Goal: Task Accomplishment & Management: Manage account settings

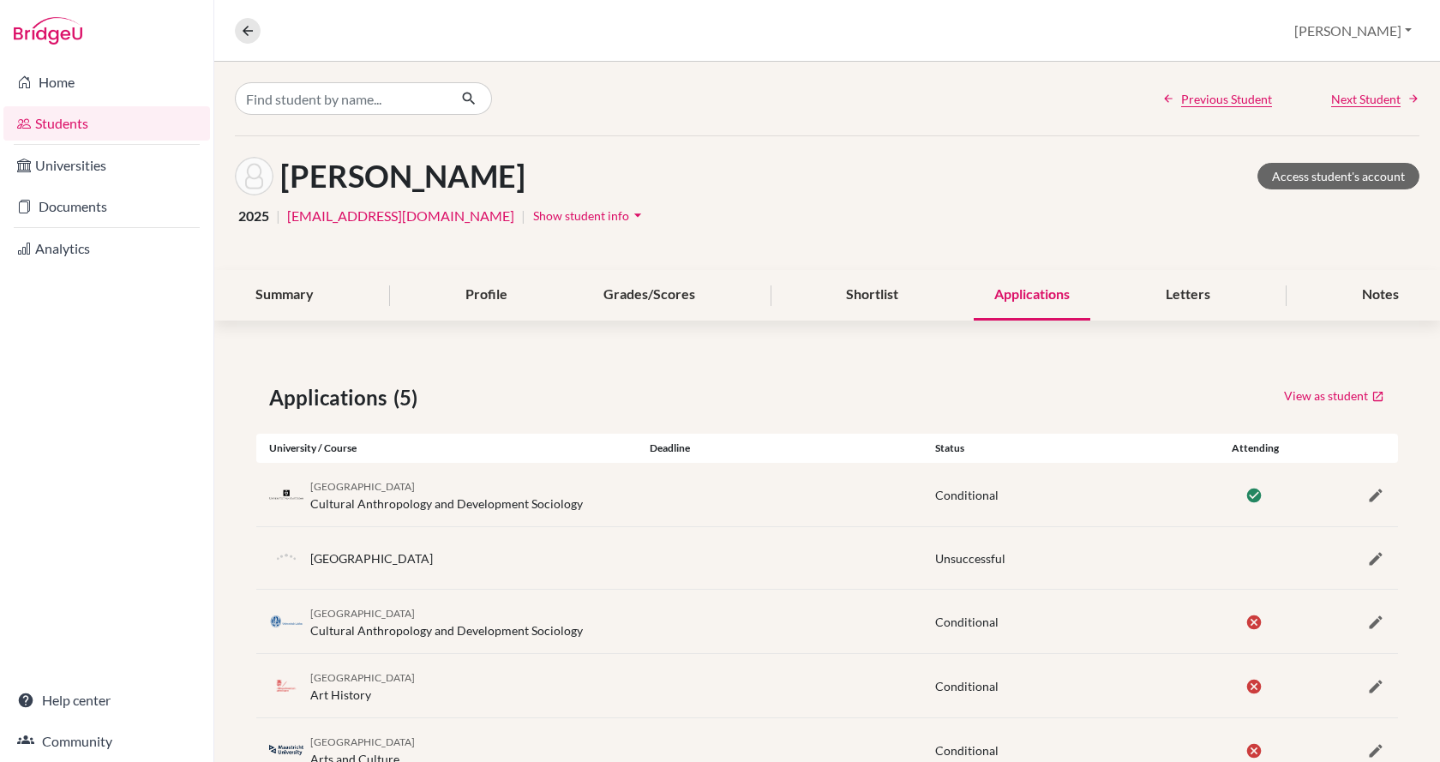
click at [59, 122] on link "Students" at bounding box center [106, 123] width 207 height 34
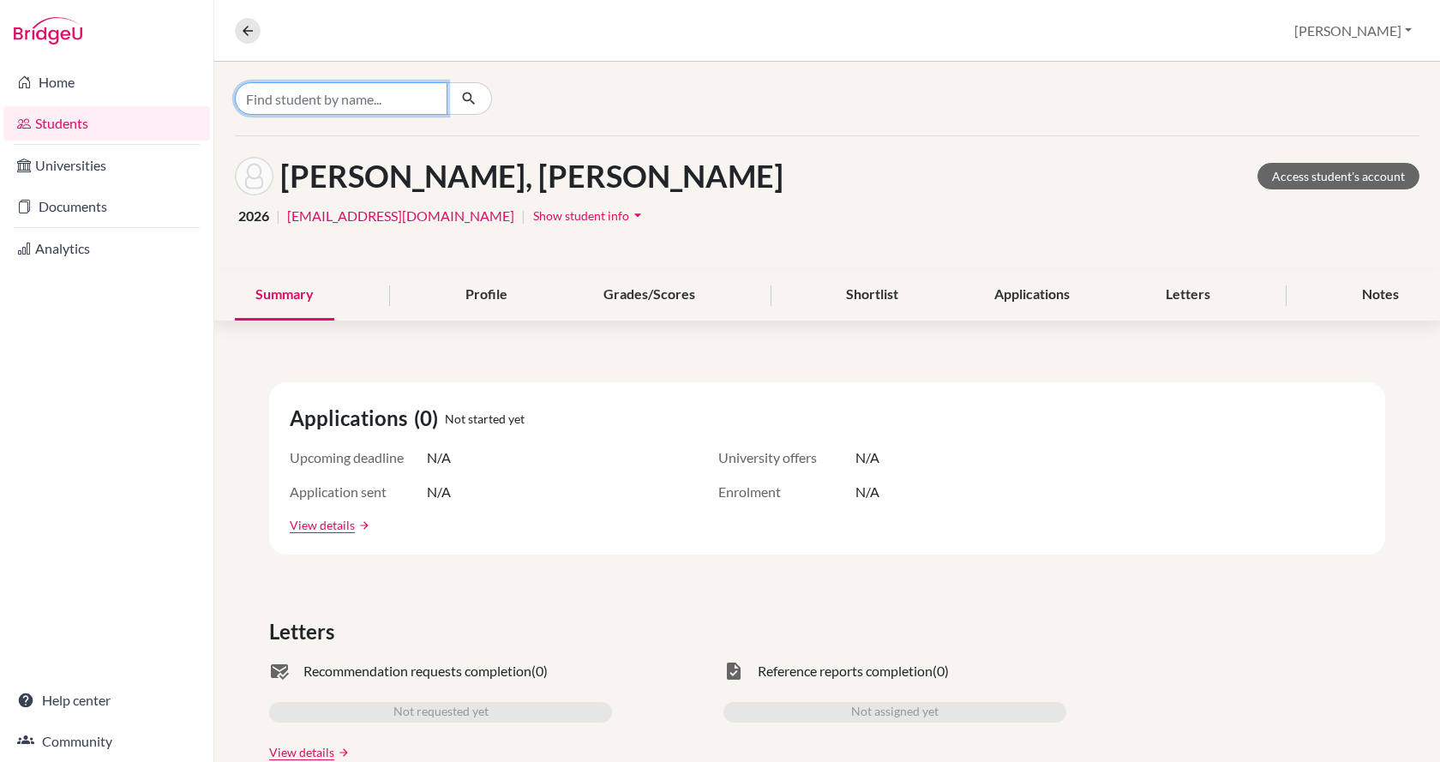
click at [345, 99] on input "Find student by name..." at bounding box center [341, 98] width 213 height 33
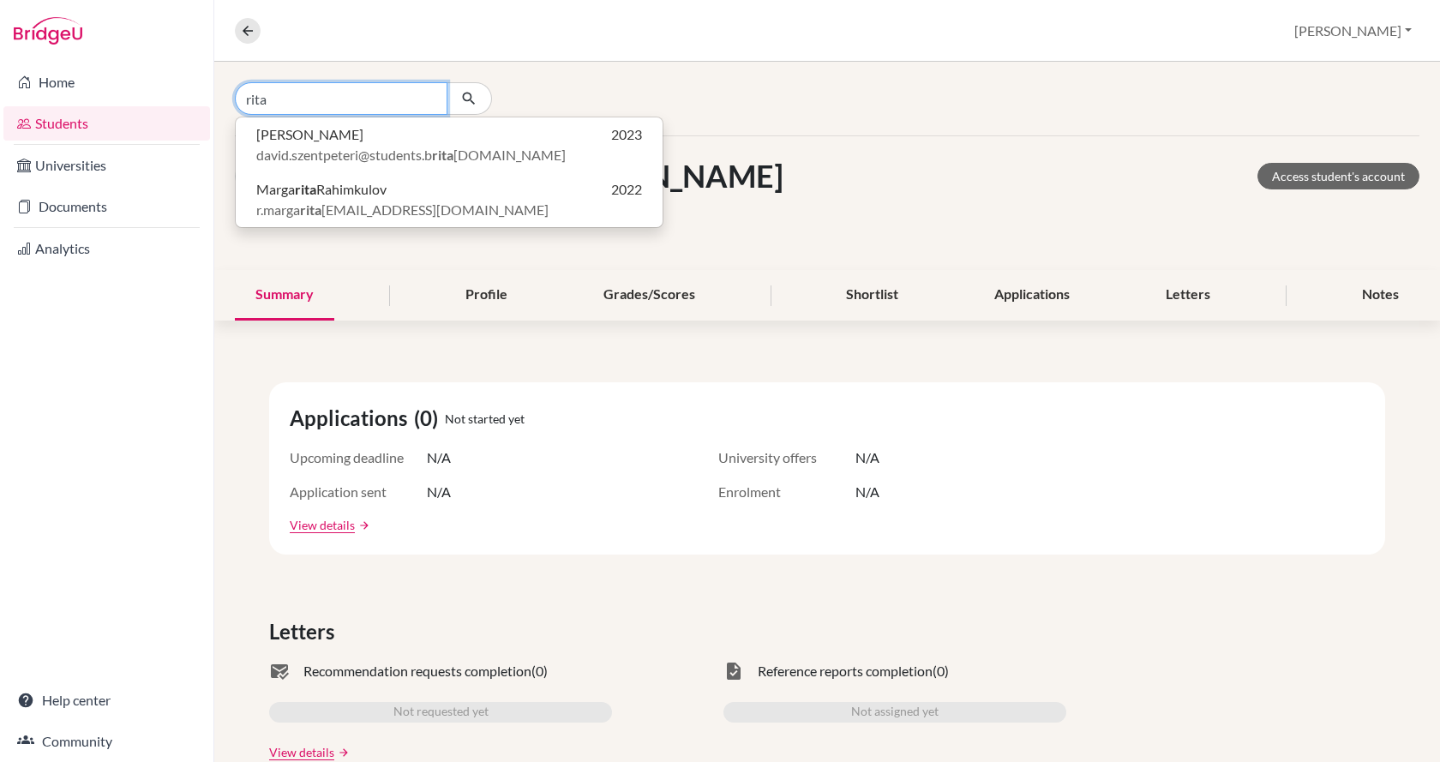
type input "rita"
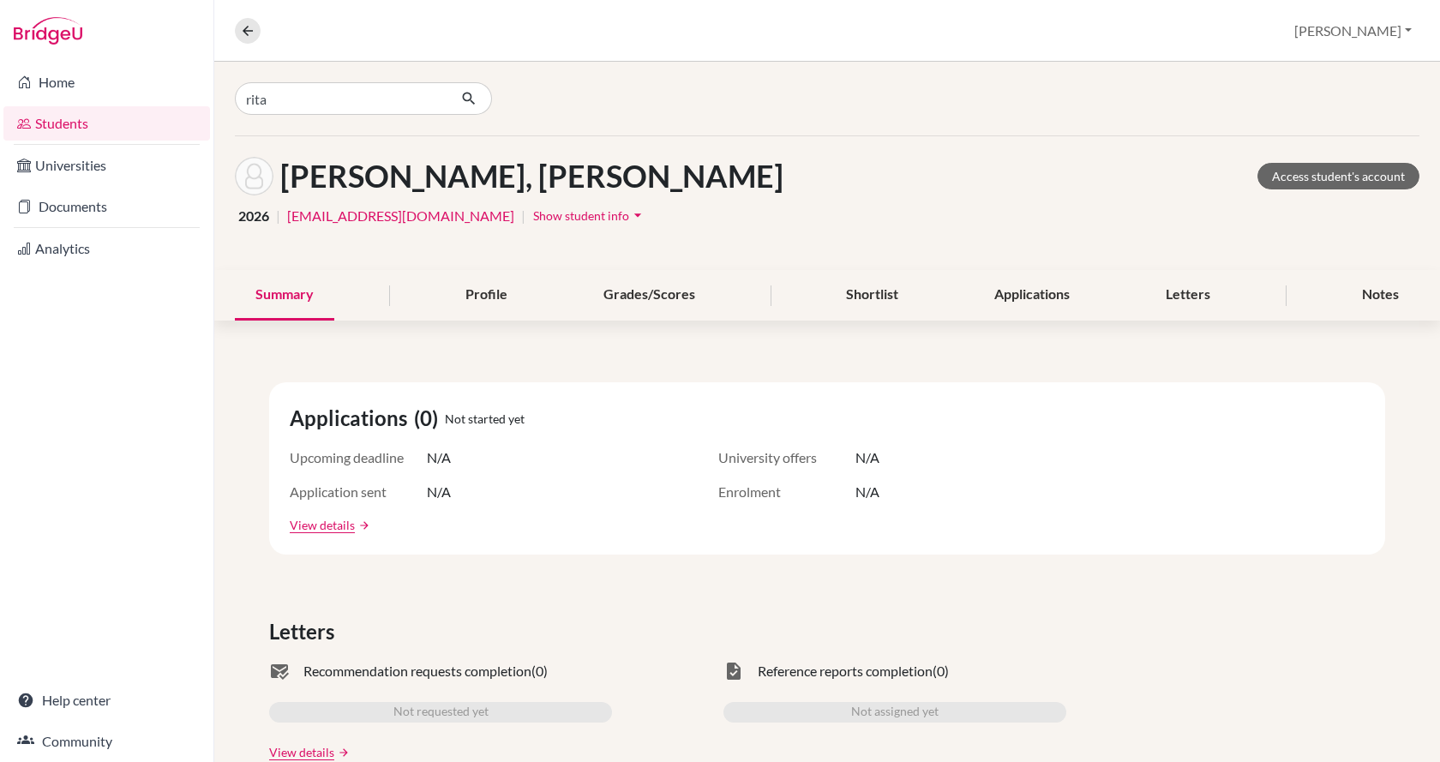
click at [78, 125] on link "Students" at bounding box center [106, 123] width 207 height 34
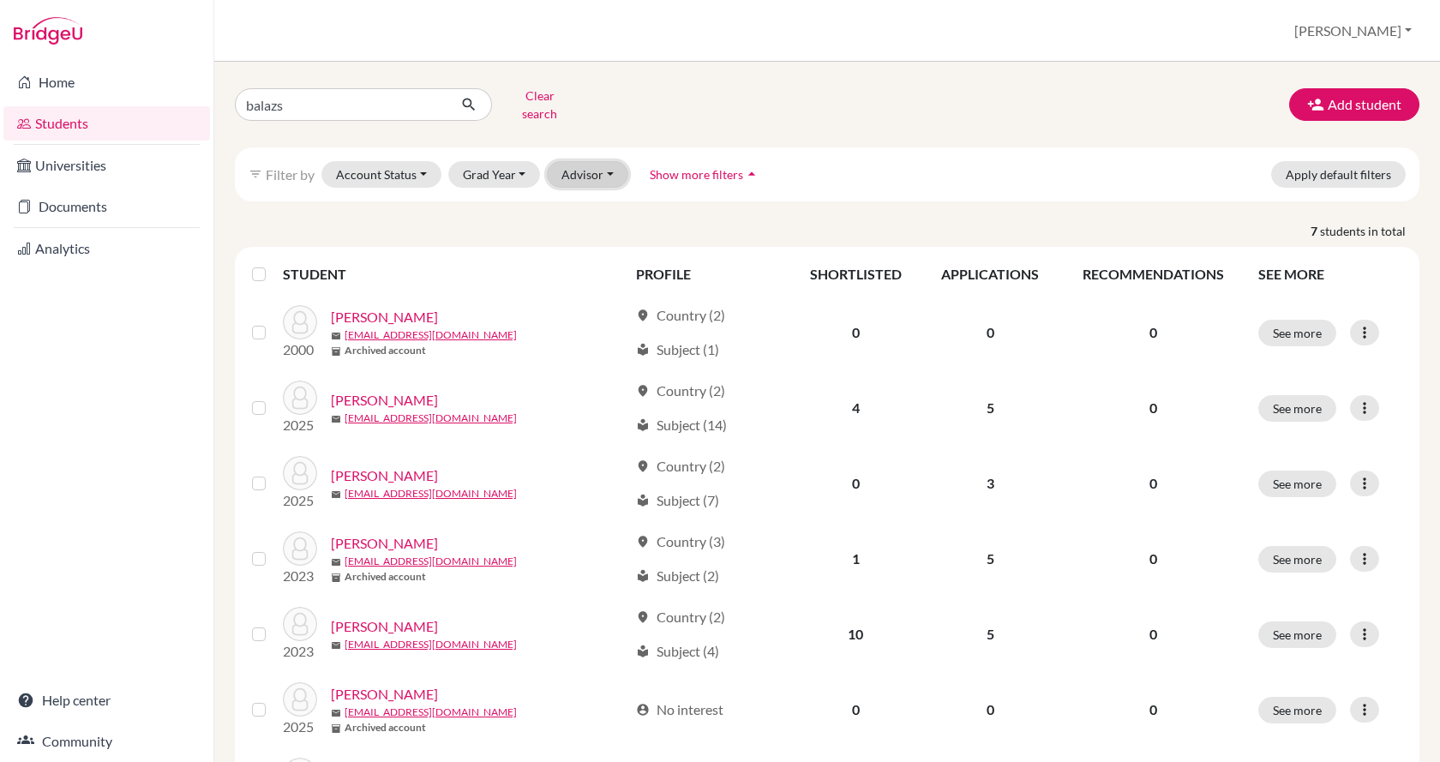
click at [562, 164] on button "Advisor" at bounding box center [587, 174] width 81 height 27
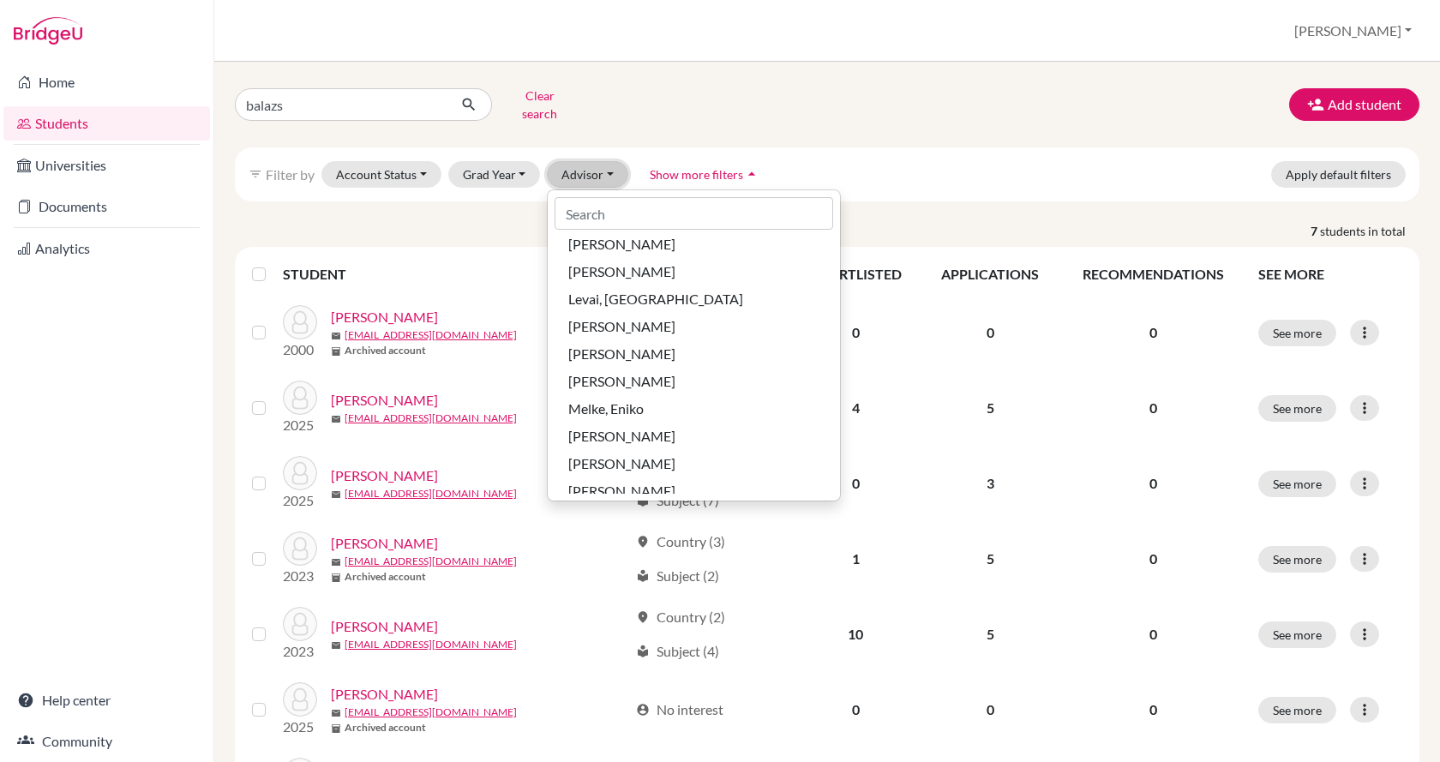
scroll to position [600, 0]
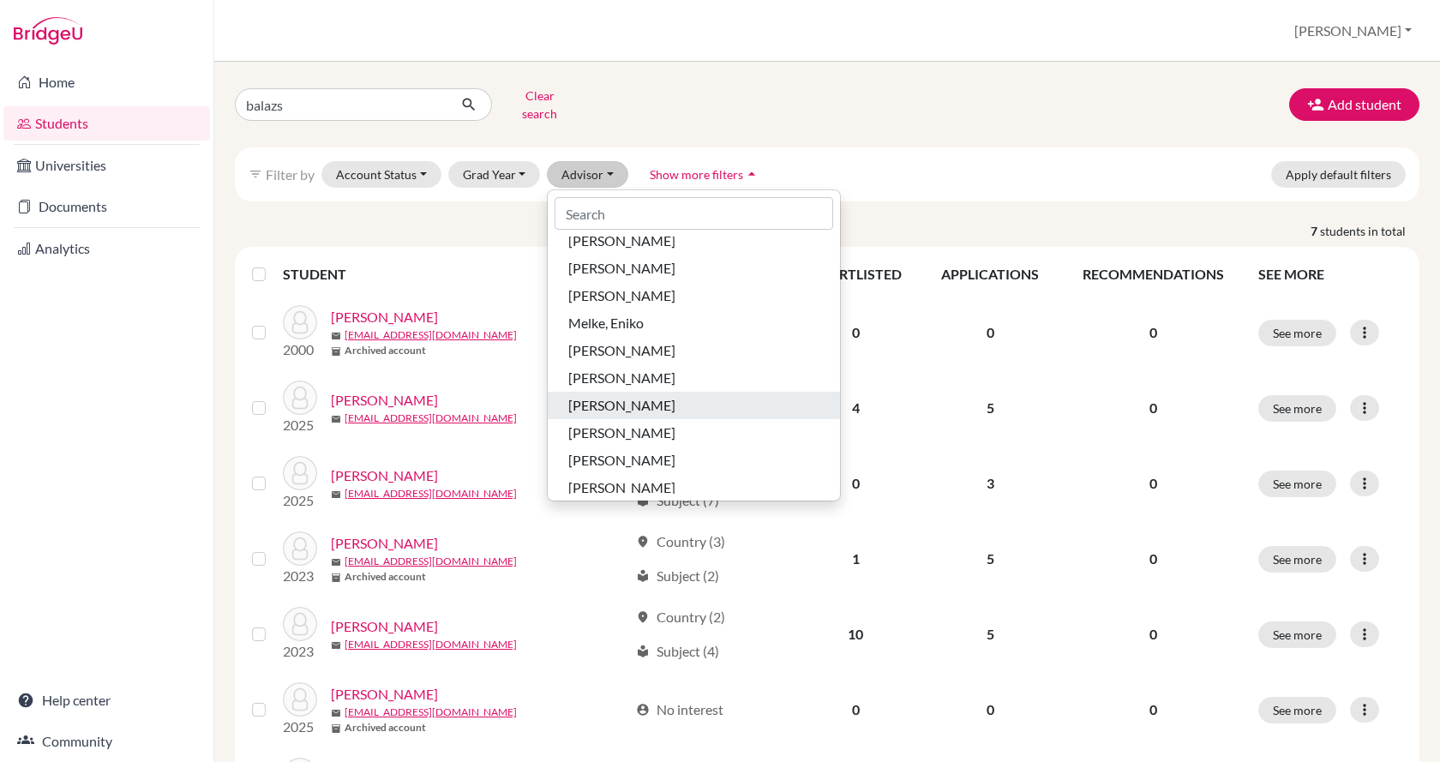
click at [615, 395] on span "[PERSON_NAME]" at bounding box center [621, 405] width 107 height 21
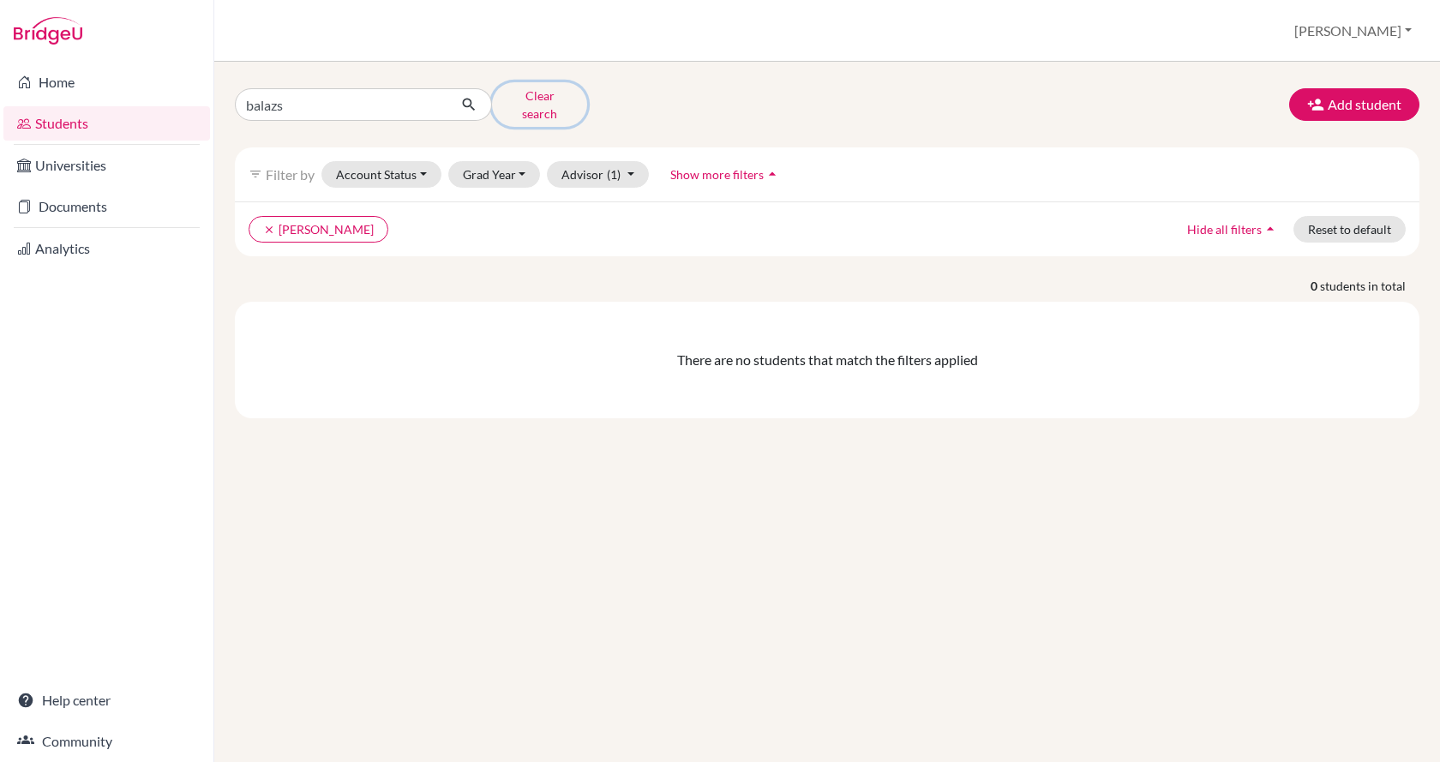
click at [522, 100] on button "Clear search" at bounding box center [539, 104] width 95 height 45
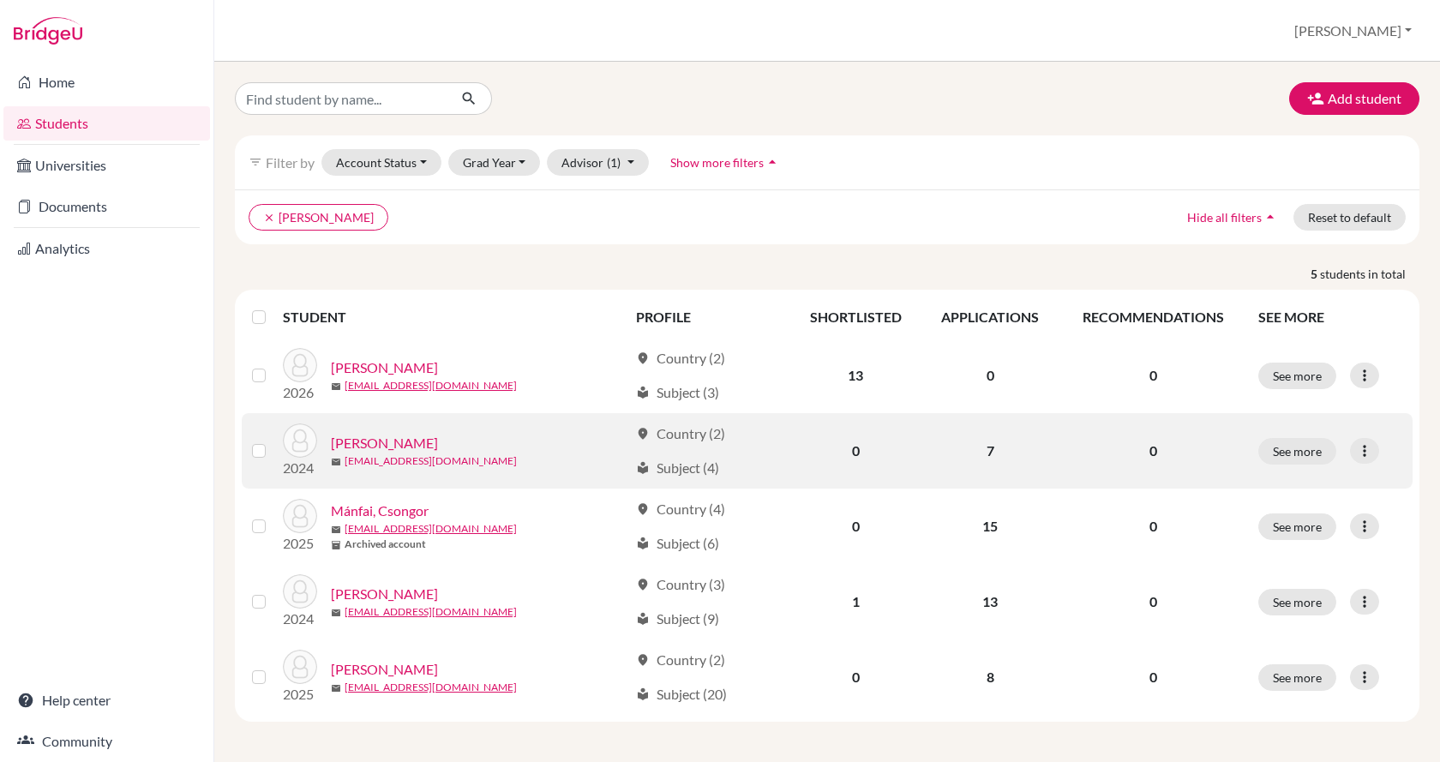
scroll to position [1, 0]
click at [384, 436] on link "[PERSON_NAME]" at bounding box center [384, 442] width 107 height 21
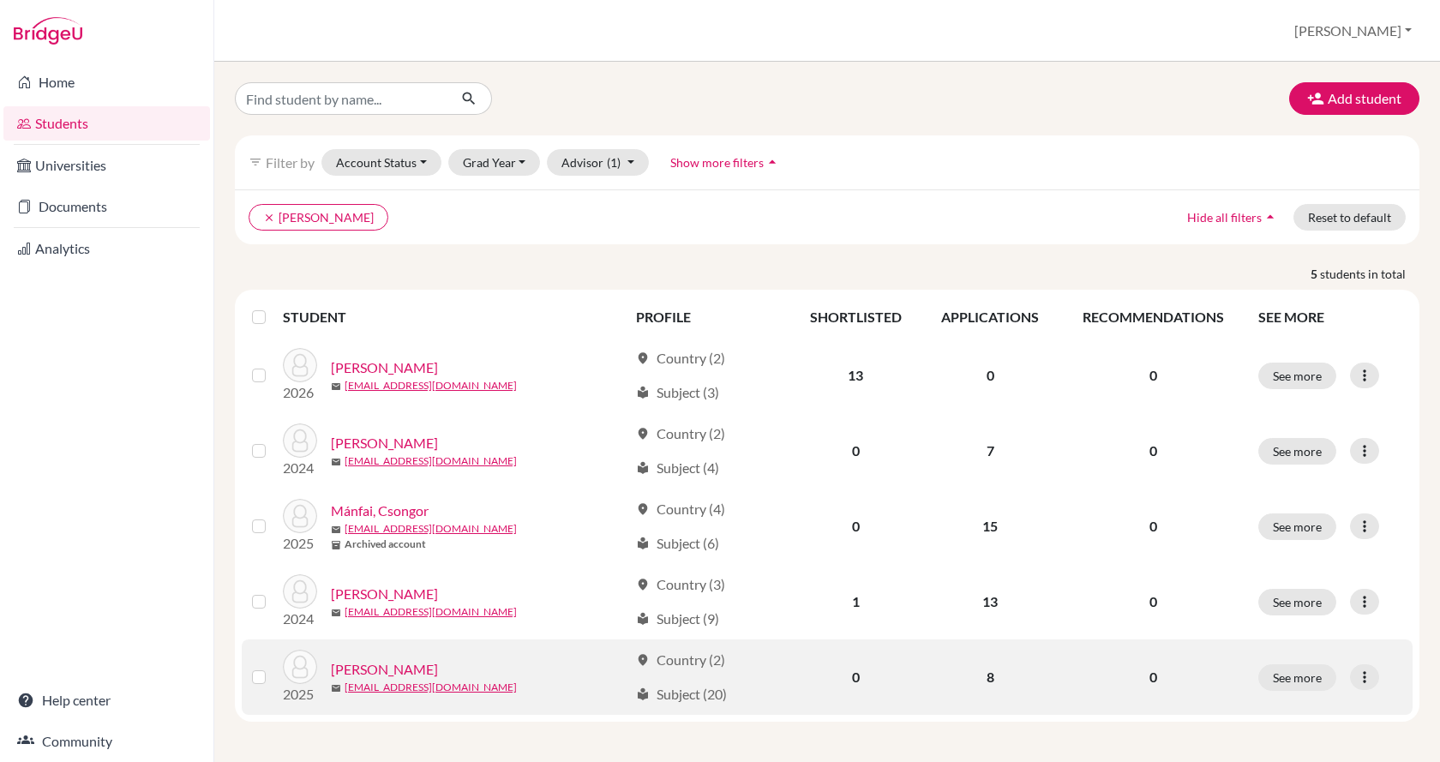
click at [357, 672] on link "Yan, Lin" at bounding box center [384, 669] width 107 height 21
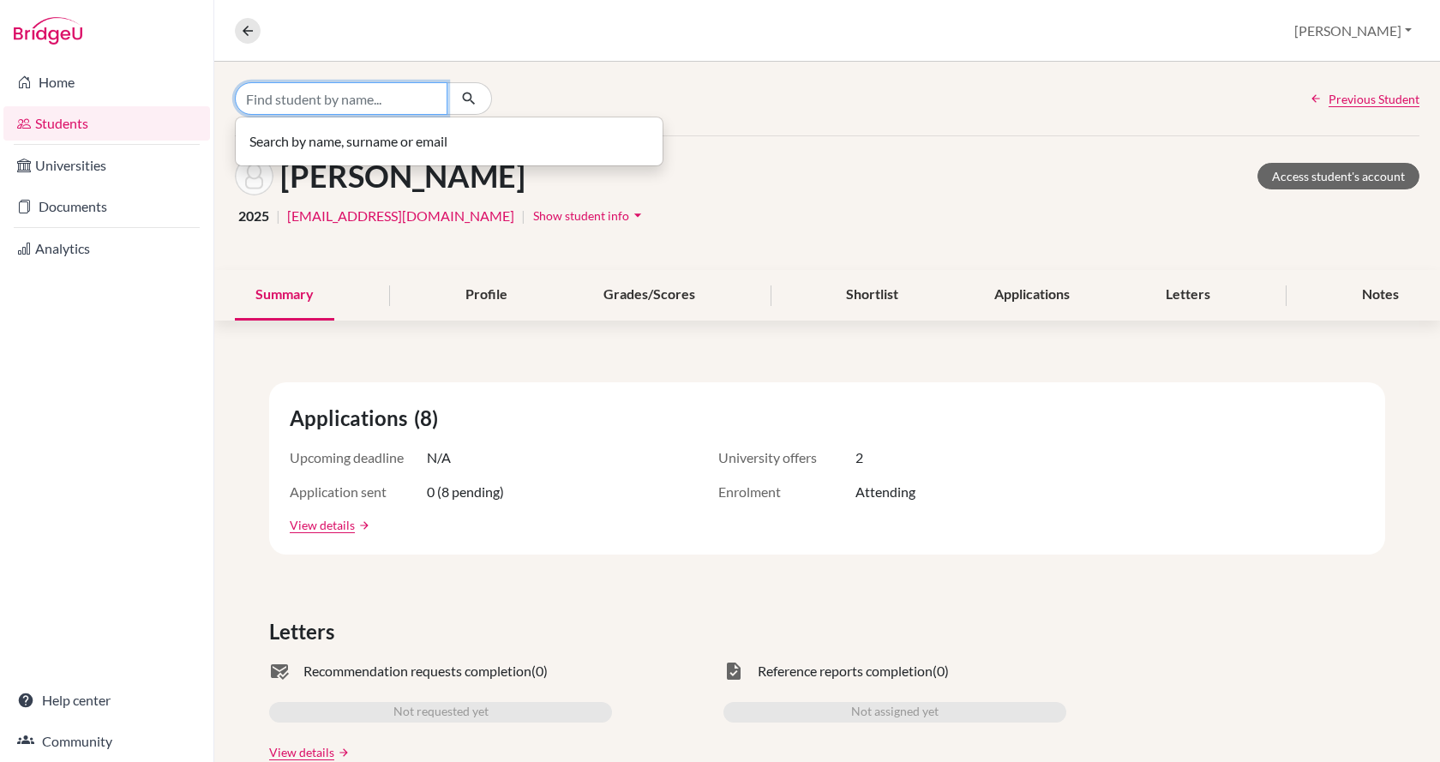
click at [303, 90] on input "Find student by name..." at bounding box center [341, 98] width 213 height 33
click at [252, 31] on icon at bounding box center [247, 30] width 15 height 15
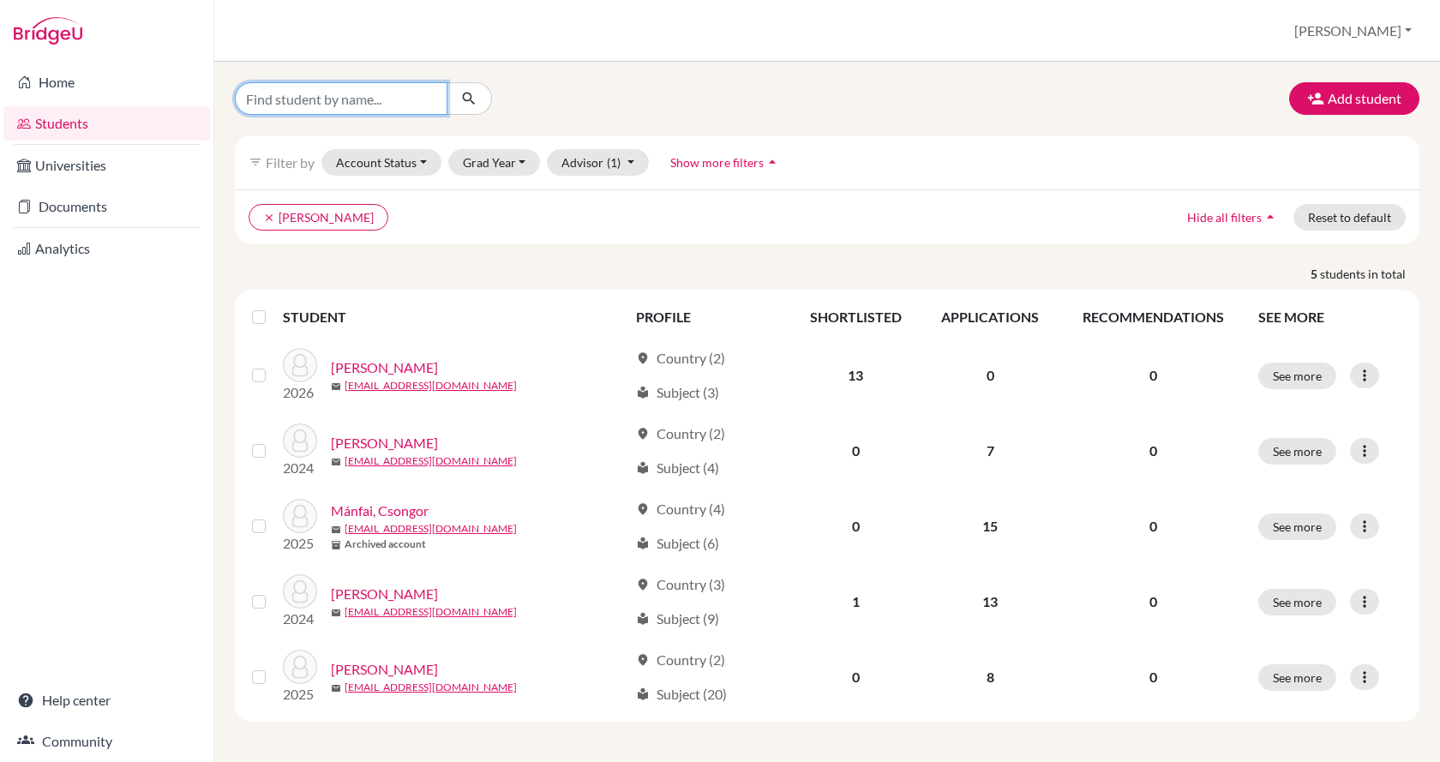
click at [315, 105] on input "Find student by name..." at bounding box center [341, 98] width 213 height 33
type input "napsugar"
click button "submit" at bounding box center [469, 98] width 45 height 33
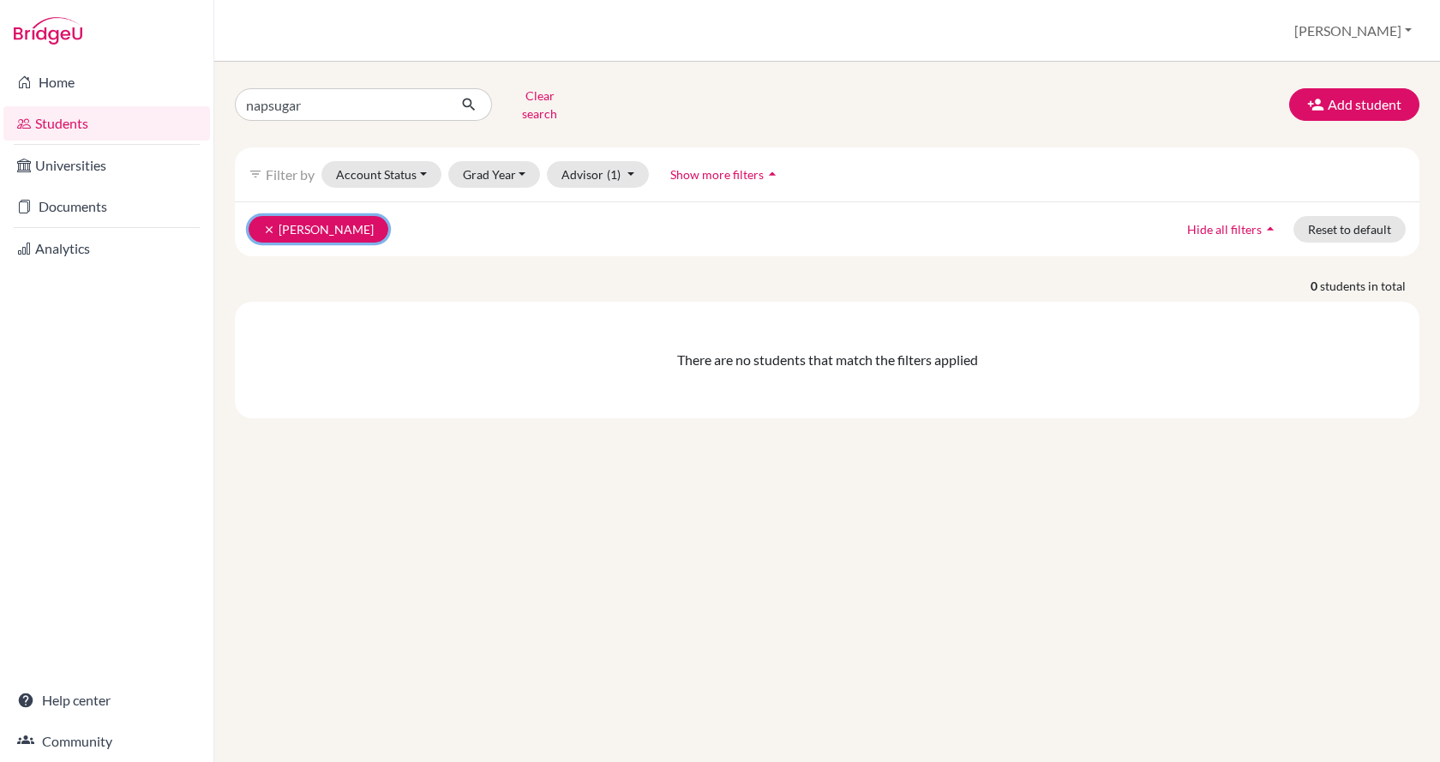
click at [267, 224] on icon "clear" at bounding box center [269, 230] width 12 height 12
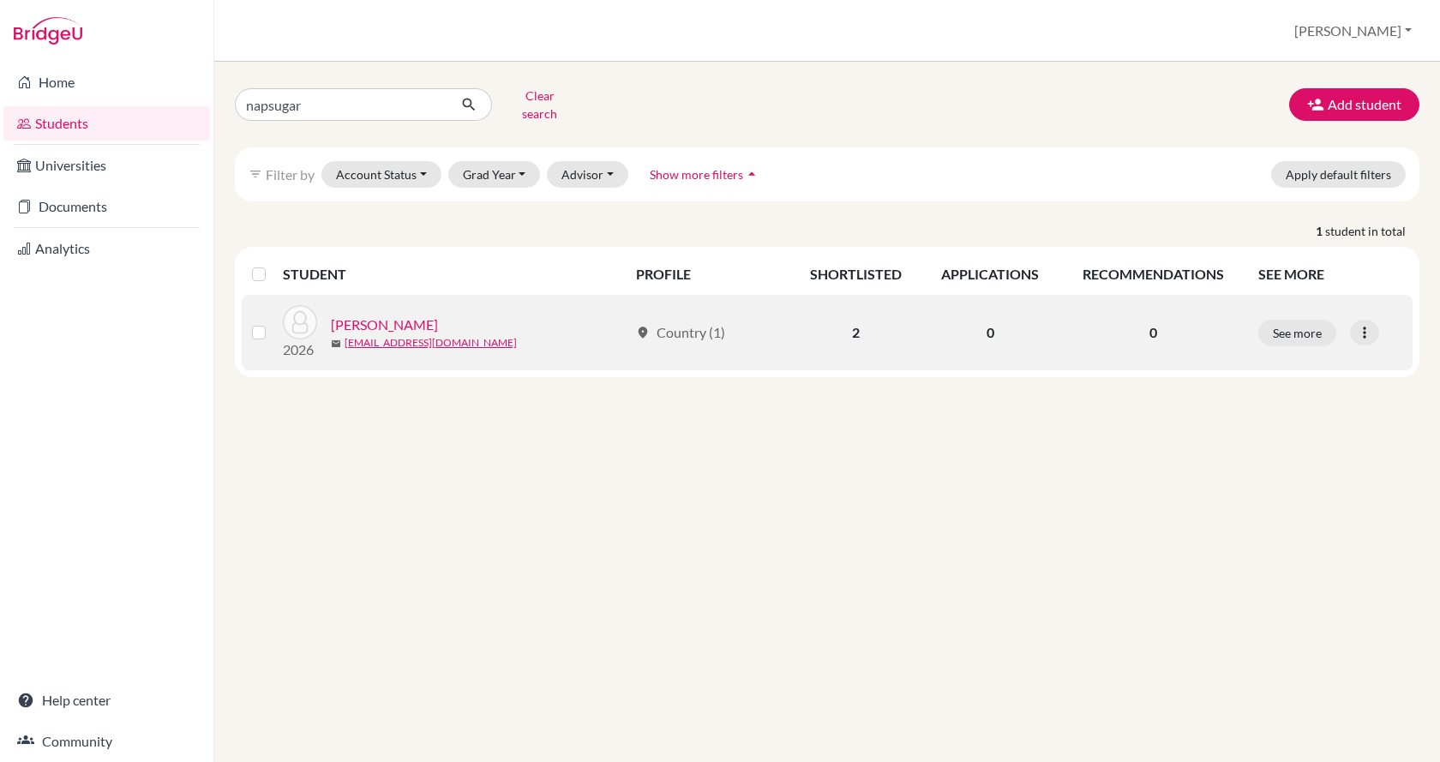
click at [402, 315] on link "Szabó, Blanka Napsugár" at bounding box center [384, 325] width 107 height 21
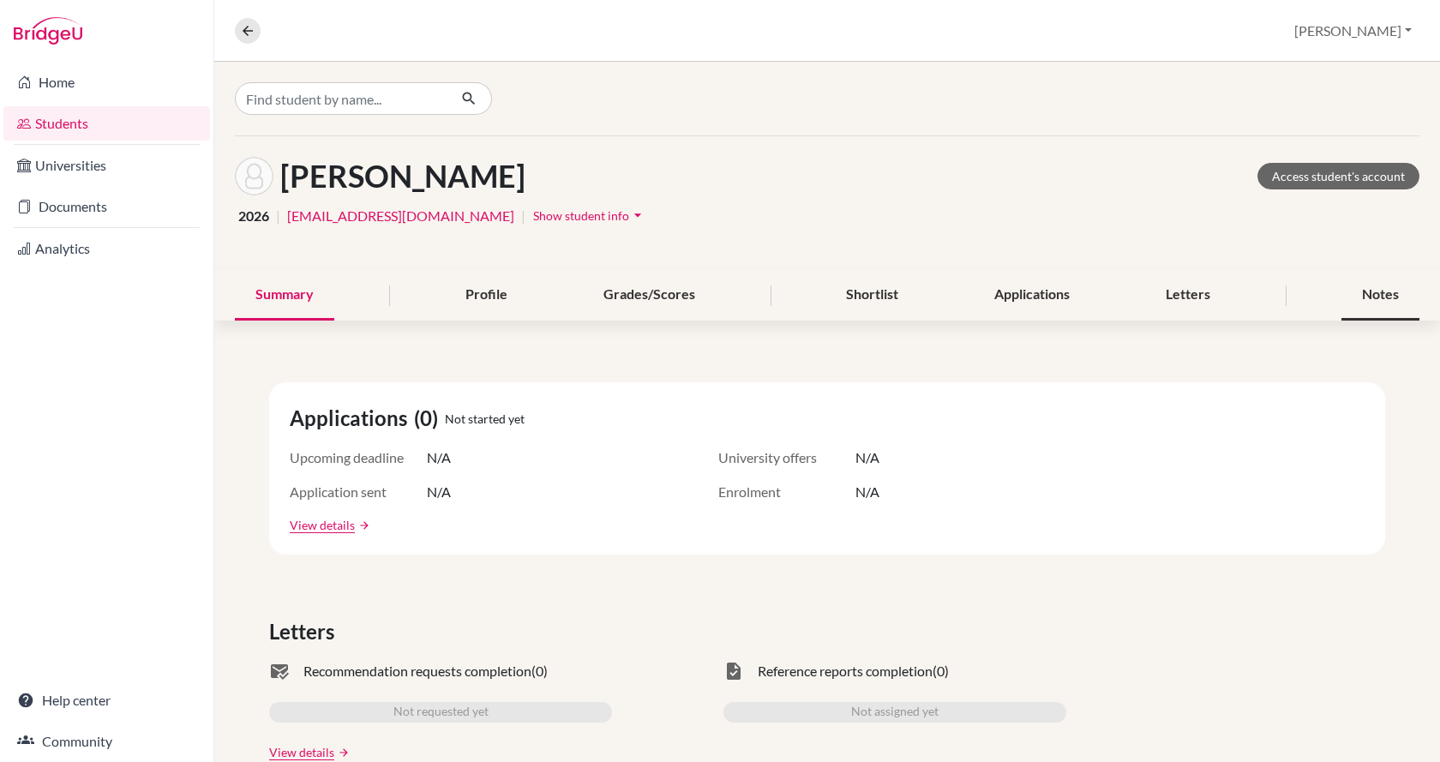
click at [1360, 296] on div "Notes" at bounding box center [1381, 295] width 78 height 51
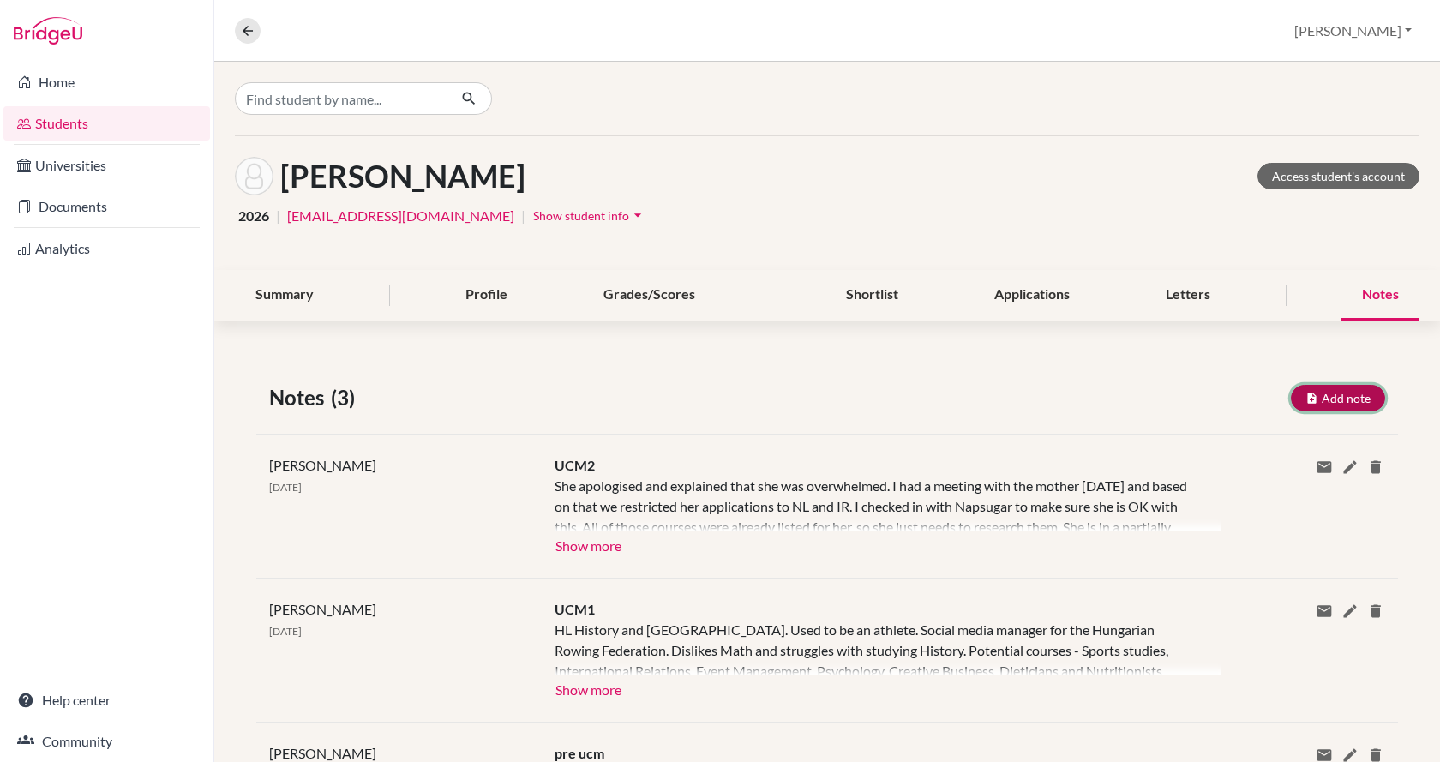
click at [1344, 398] on button "Add note" at bounding box center [1338, 398] width 94 height 27
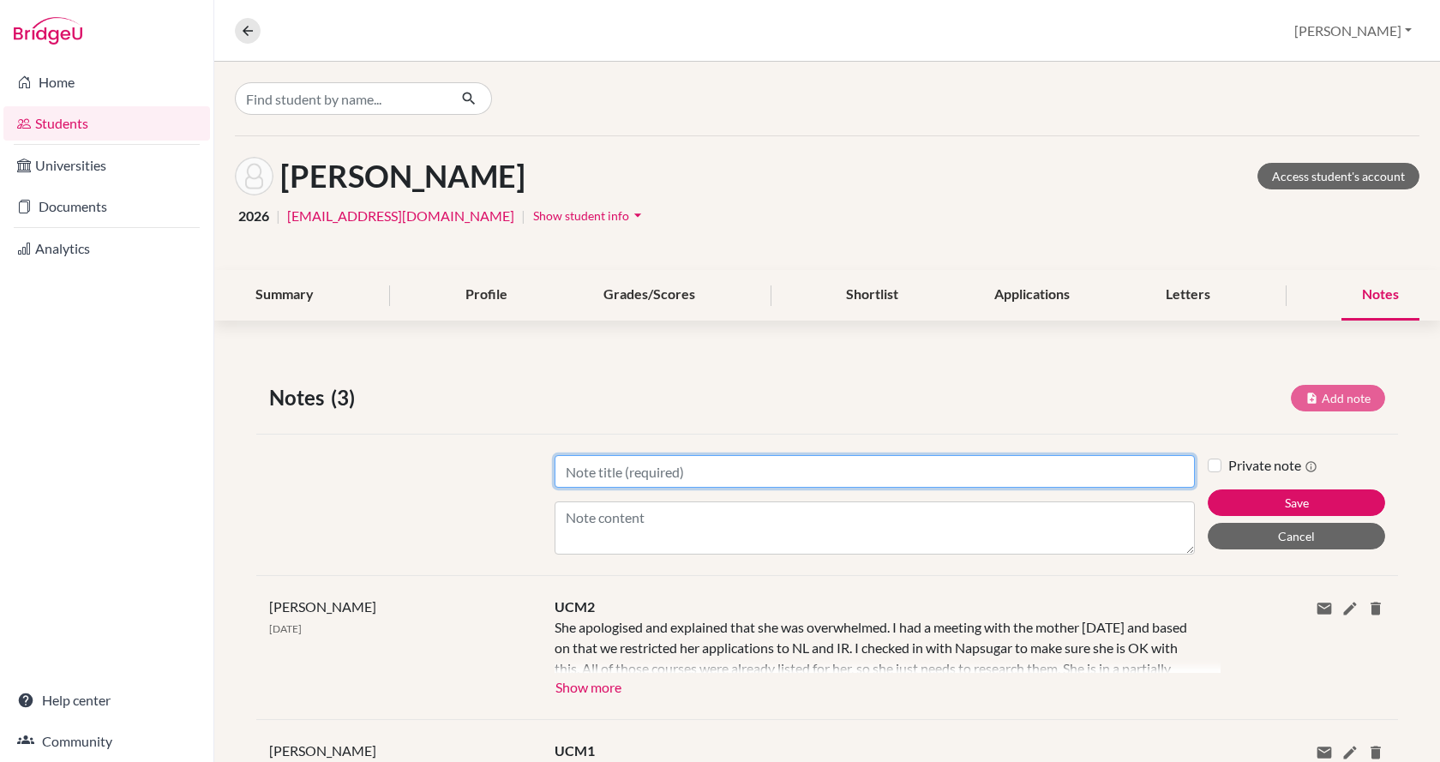
click at [969, 465] on input "Title" at bounding box center [875, 471] width 640 height 33
type input "MM1"
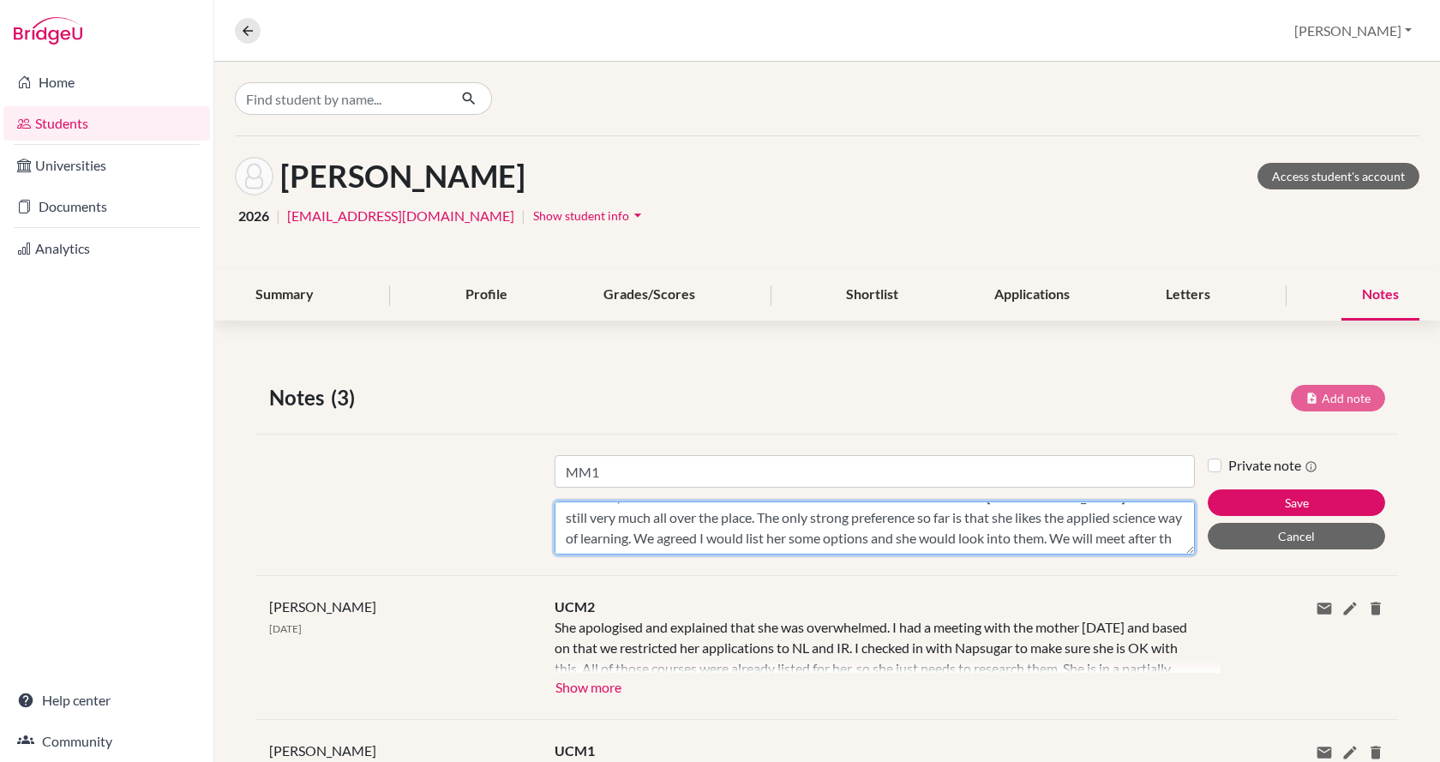
scroll to position [95, 0]
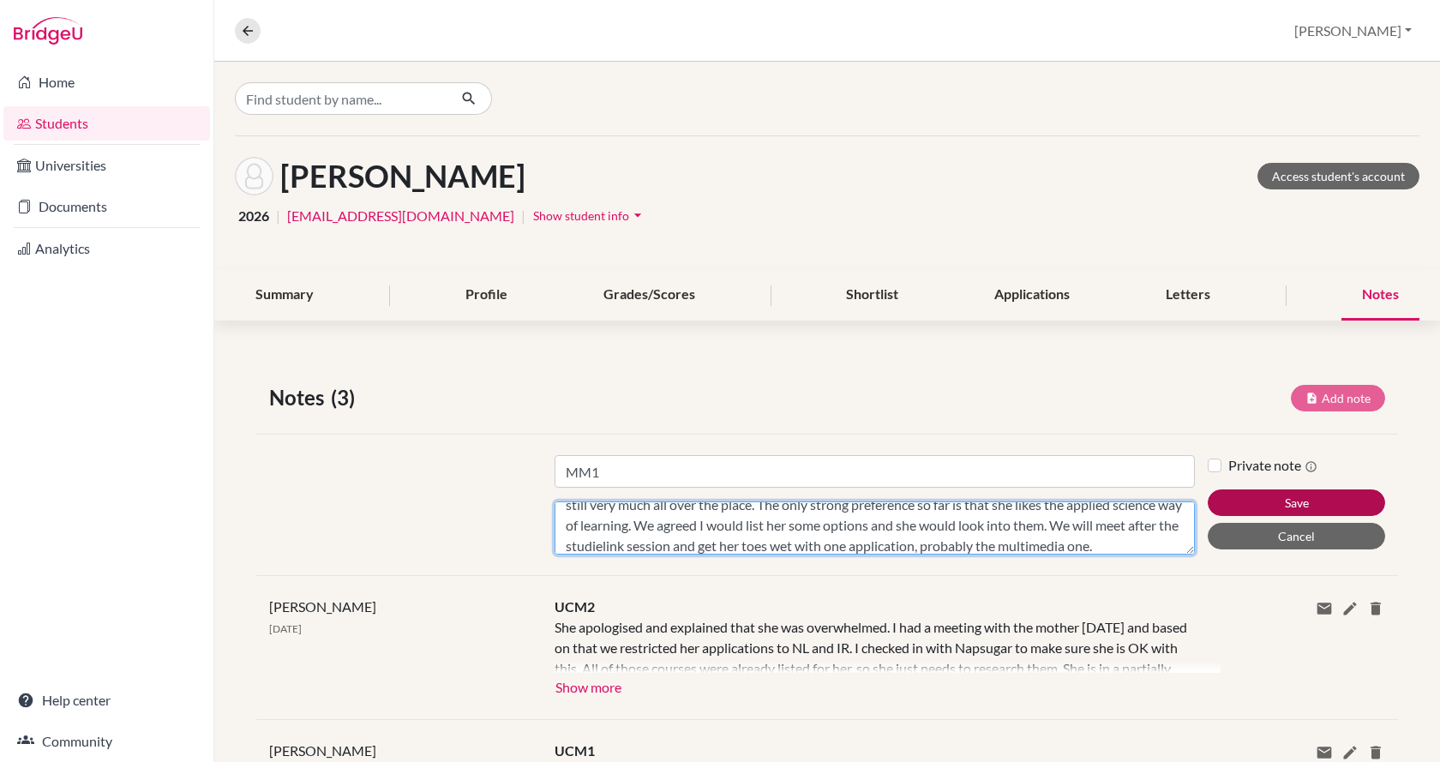
type textarea "We spent most of the session orienting Napsi. She likes Stenden, especially the…"
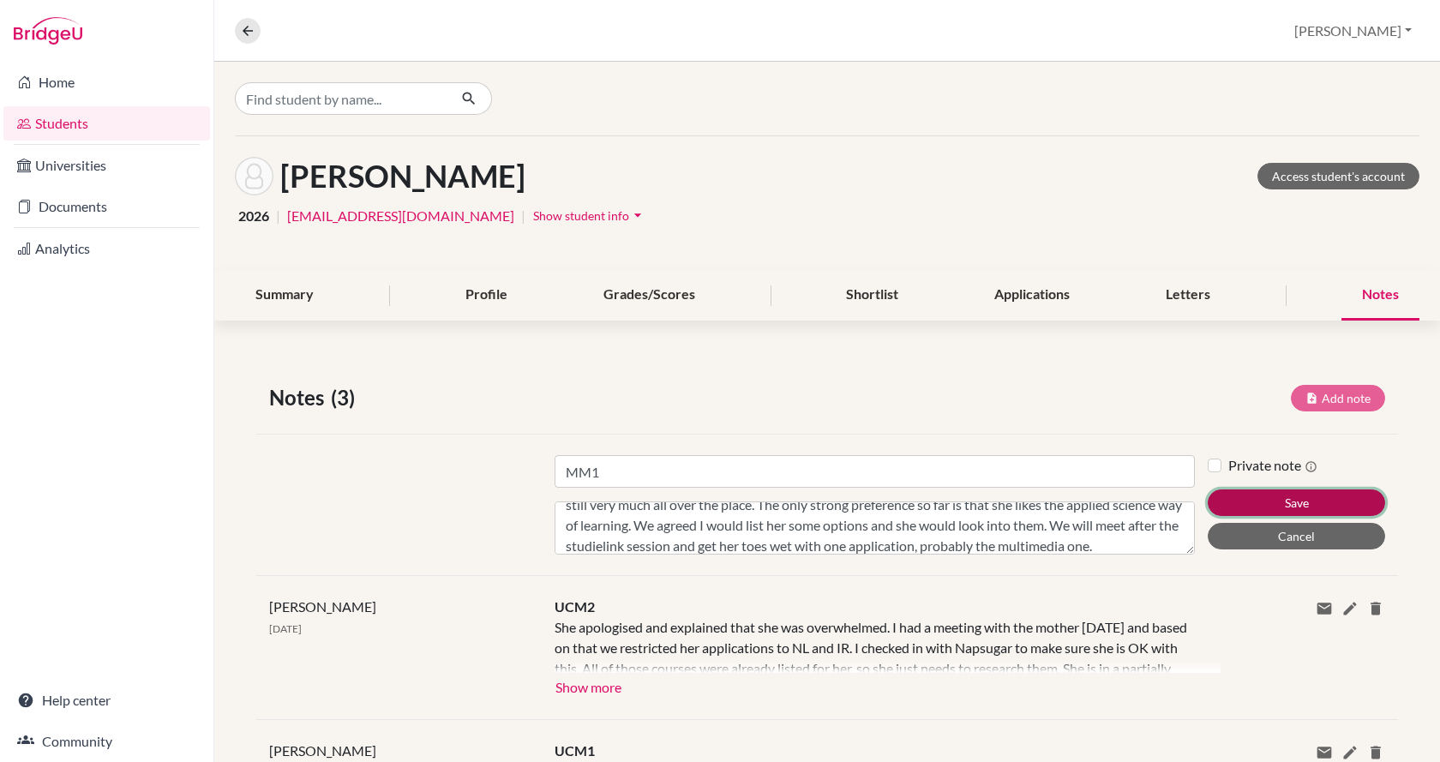
click at [1248, 495] on button "Save" at bounding box center [1296, 503] width 177 height 27
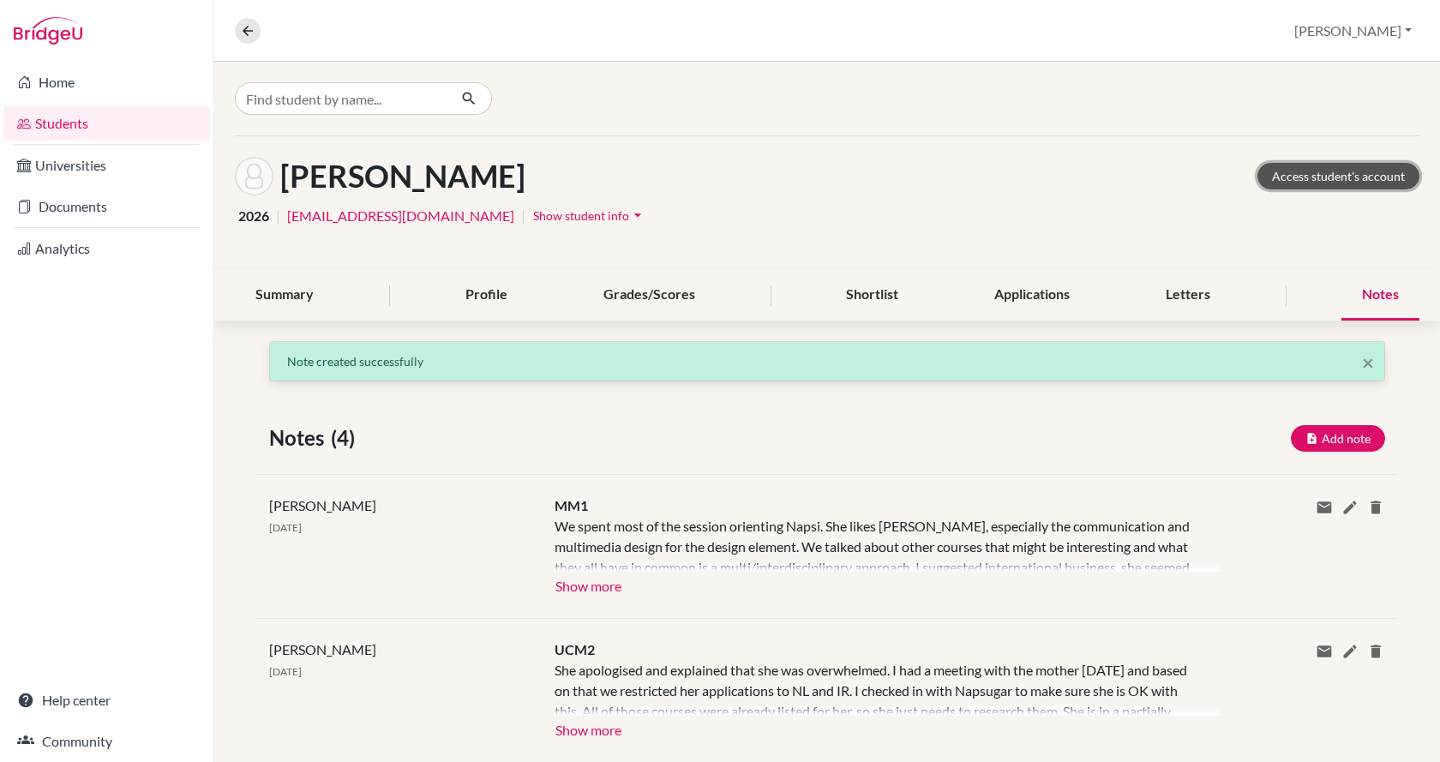
click at [1280, 173] on link "Access student's account" at bounding box center [1339, 176] width 162 height 27
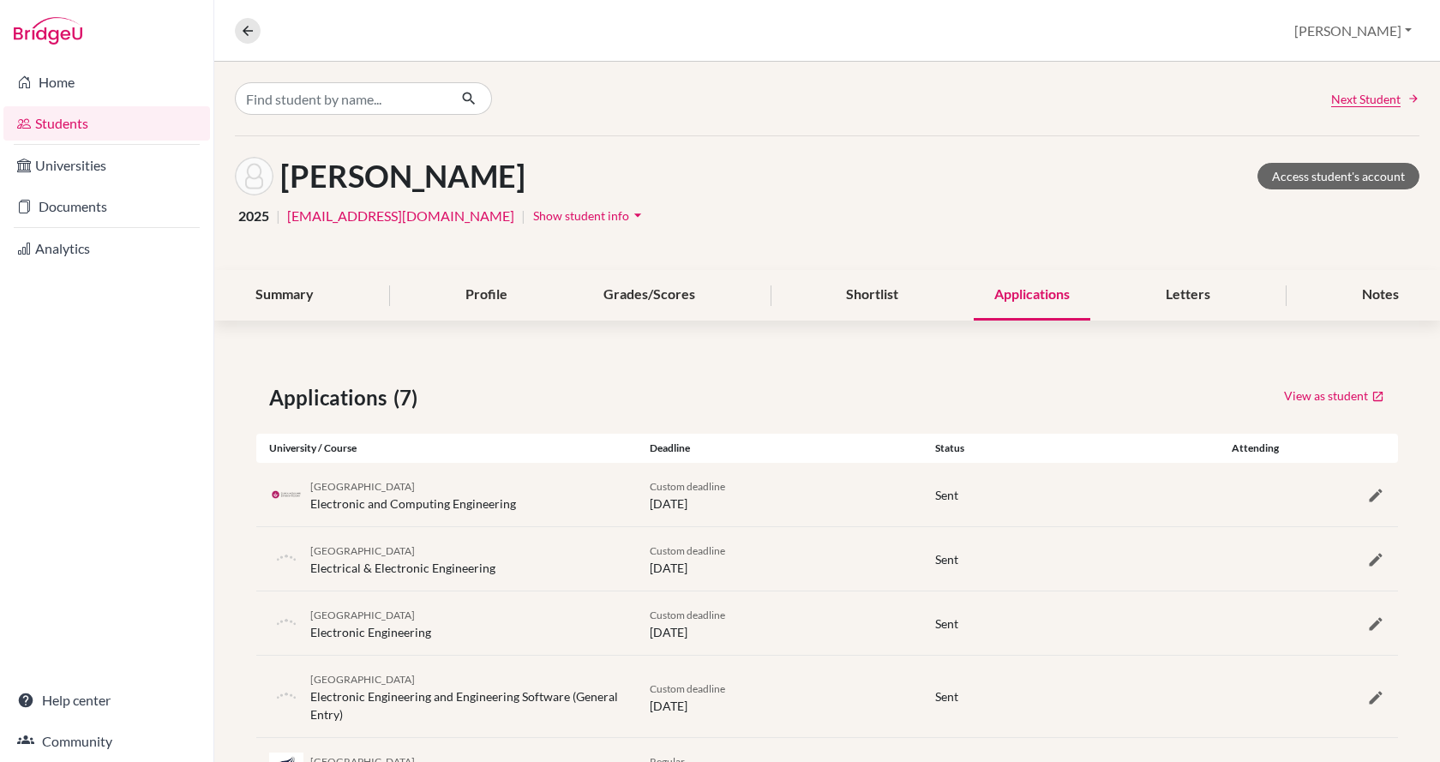
scroll to position [210, 0]
